Goal: Check status

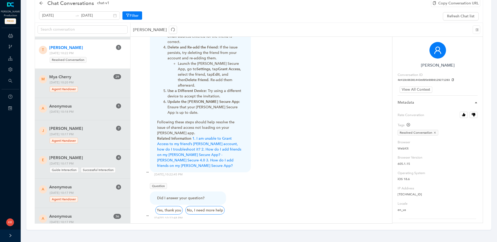
scroll to position [2257, 0]
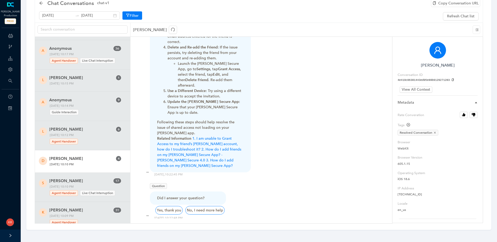
click at [99, 155] on span "[PERSON_NAME]" at bounding box center [81, 158] width 64 height 6
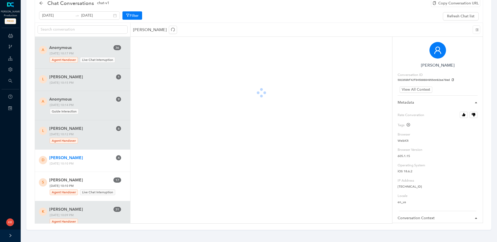
scroll to position [2258, 0]
click at [90, 171] on div "S Sarah McClure 1 7 Wednesday, September 3, 2025 10:10 PM Agent Handover Live C…" at bounding box center [82, 185] width 95 height 29
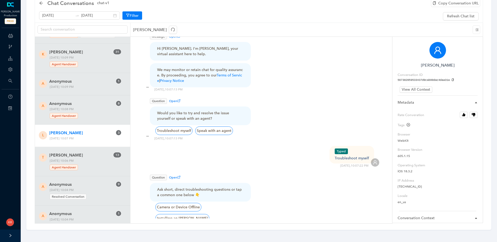
scroll to position [60, 0]
